Goal: Information Seeking & Learning: Understand process/instructions

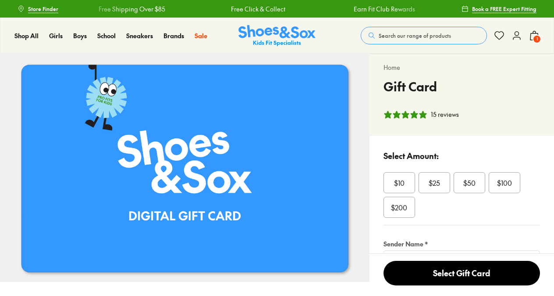
select select "*"
click at [287, 39] on img at bounding box center [277, 35] width 77 height 21
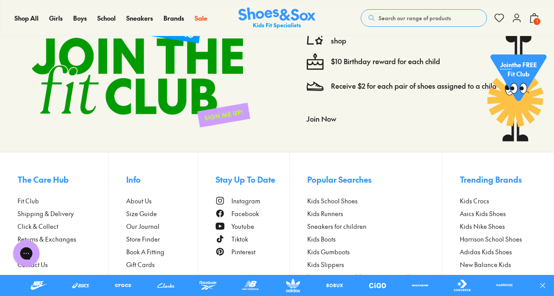
scroll to position [2873, 0]
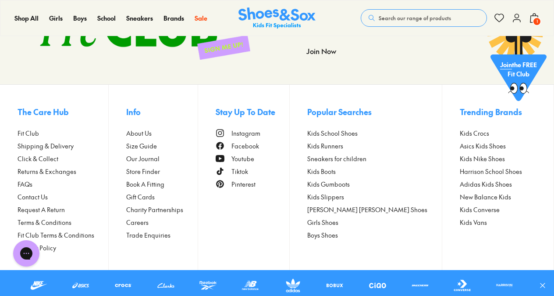
click at [24, 132] on span "Fit Club" at bounding box center [28, 133] width 21 height 9
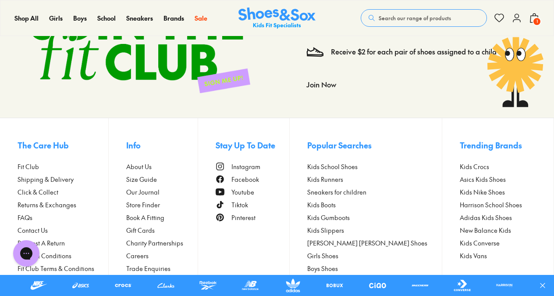
scroll to position [1616, 0]
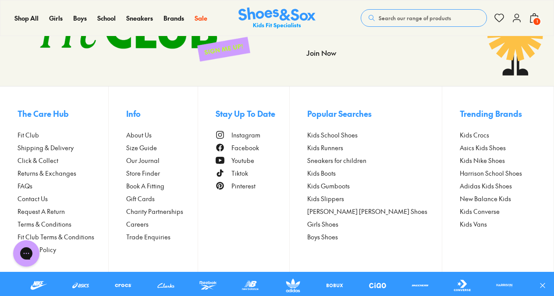
click at [17, 184] on footer "The Care Hub Fit Club Shipping & Delivery Click & Collect Returns & Exchanges F…" at bounding box center [277, 179] width 554 height 186
click at [24, 184] on span "FAQs" at bounding box center [25, 185] width 15 height 9
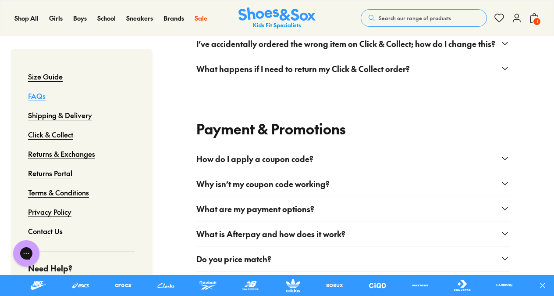
scroll to position [833, 0]
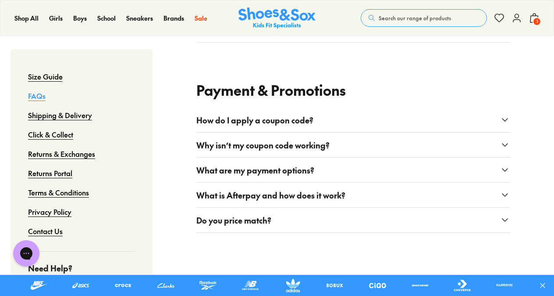
click at [242, 167] on span "What are my payment options?" at bounding box center [255, 170] width 118 height 12
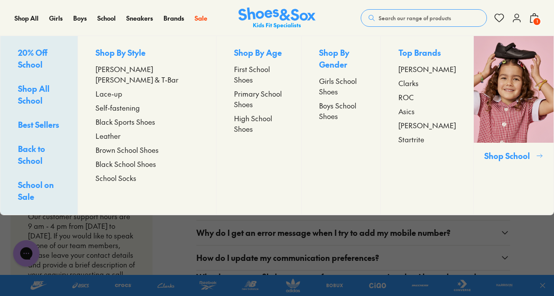
scroll to position [1182, 0]
